Goal: Information Seeking & Learning: Learn about a topic

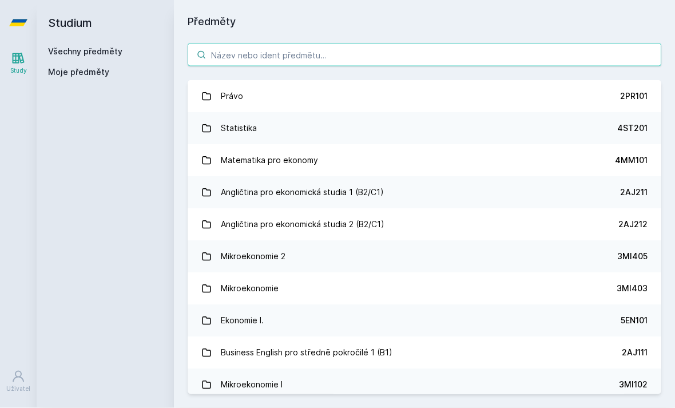
click at [231, 60] on input "search" at bounding box center [425, 55] width 474 height 23
click at [395, 53] on input "search" at bounding box center [425, 55] width 474 height 23
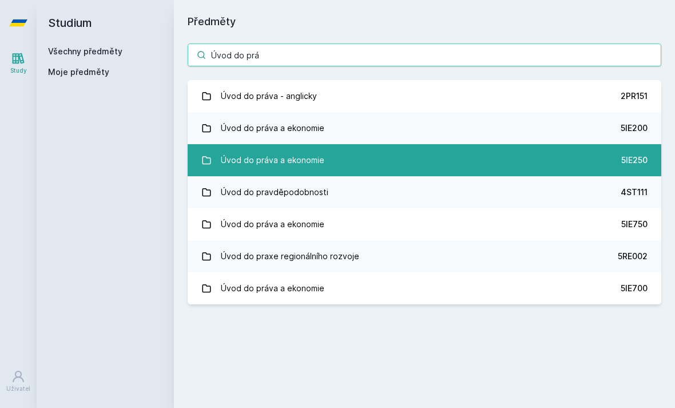
type input "Úvod do prá"
click at [563, 151] on link "Úvod do práva a ekonomie 5IE250" at bounding box center [425, 160] width 474 height 32
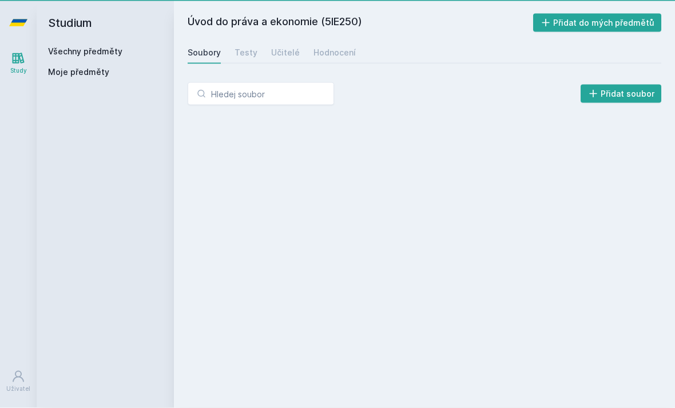
scroll to position [1, 0]
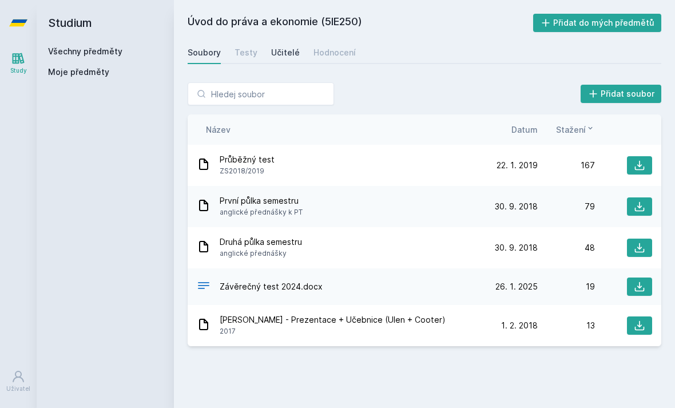
click at [285, 53] on div "Učitelé" at bounding box center [285, 52] width 29 height 11
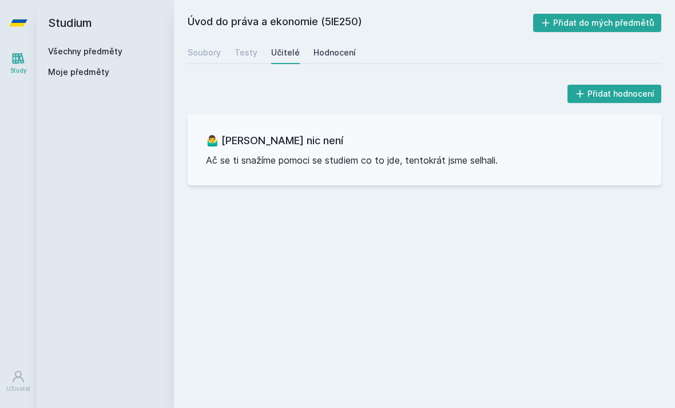
click at [328, 51] on div "Hodnocení" at bounding box center [335, 52] width 42 height 11
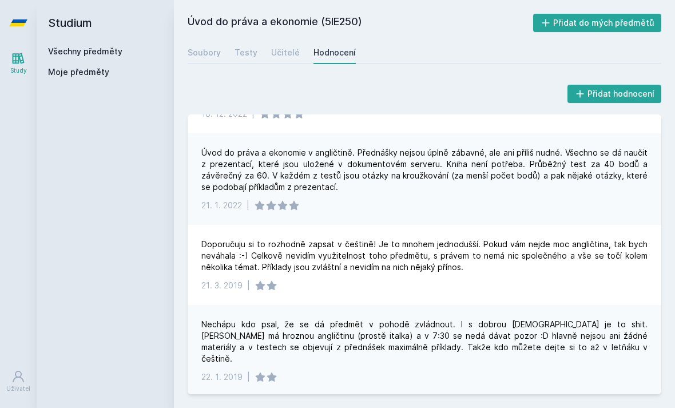
scroll to position [195, 0]
